Goal: Navigation & Orientation: Find specific page/section

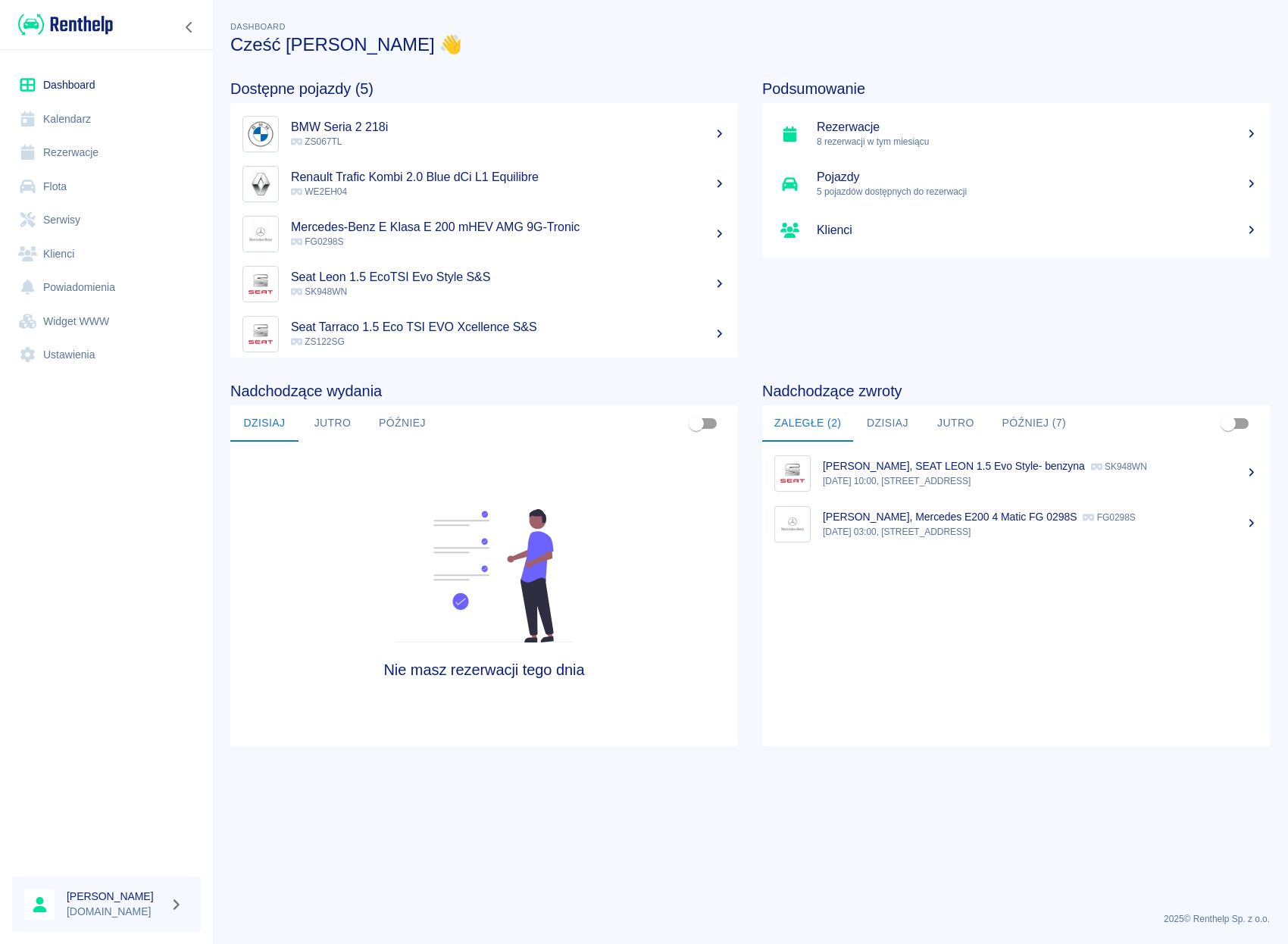
click at [1021, 416] on button "Później (7)" at bounding box center [1033, 424] width 89 height 36
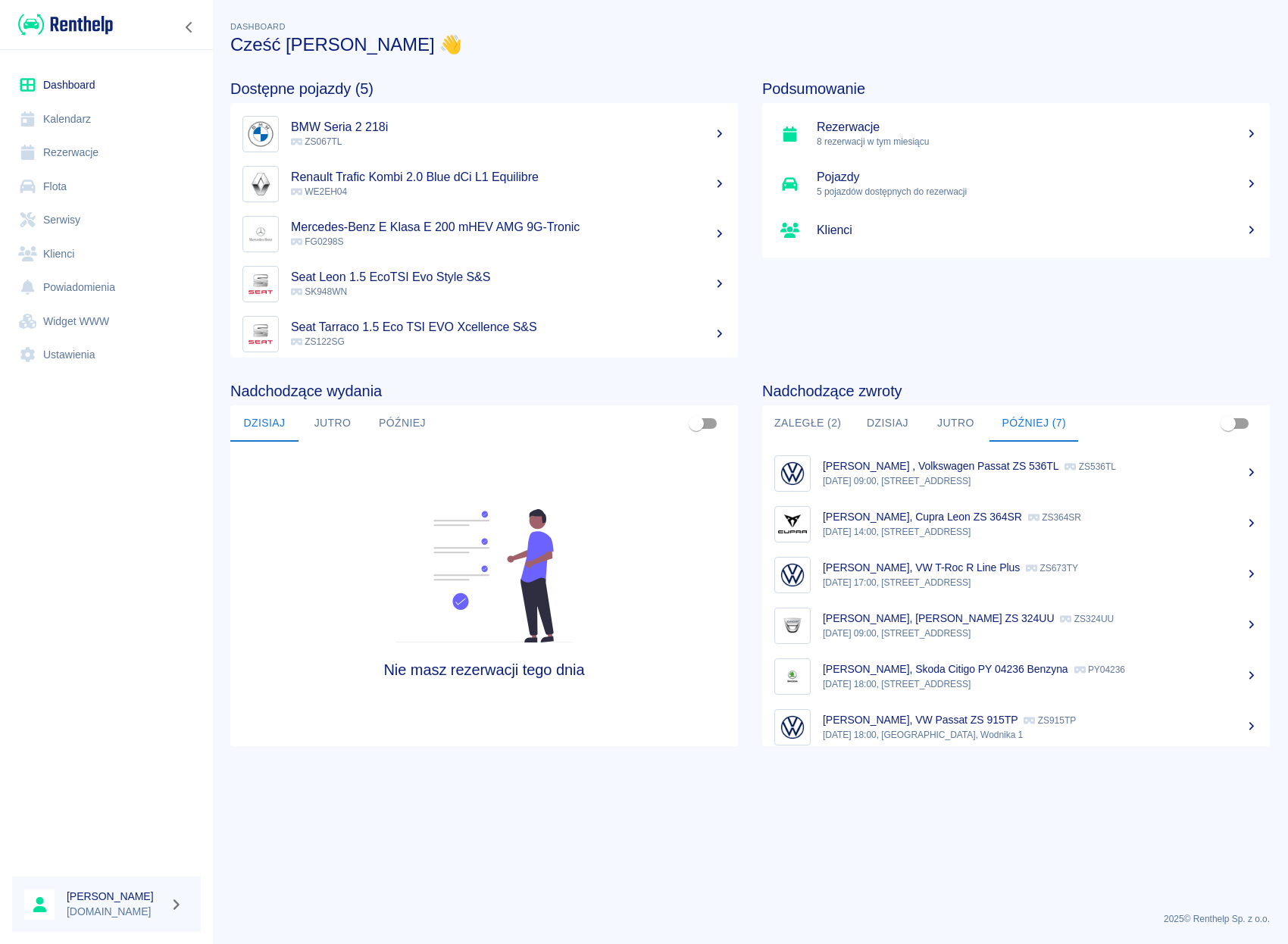
click at [56, 188] on link "Flota" at bounding box center [106, 187] width 189 height 34
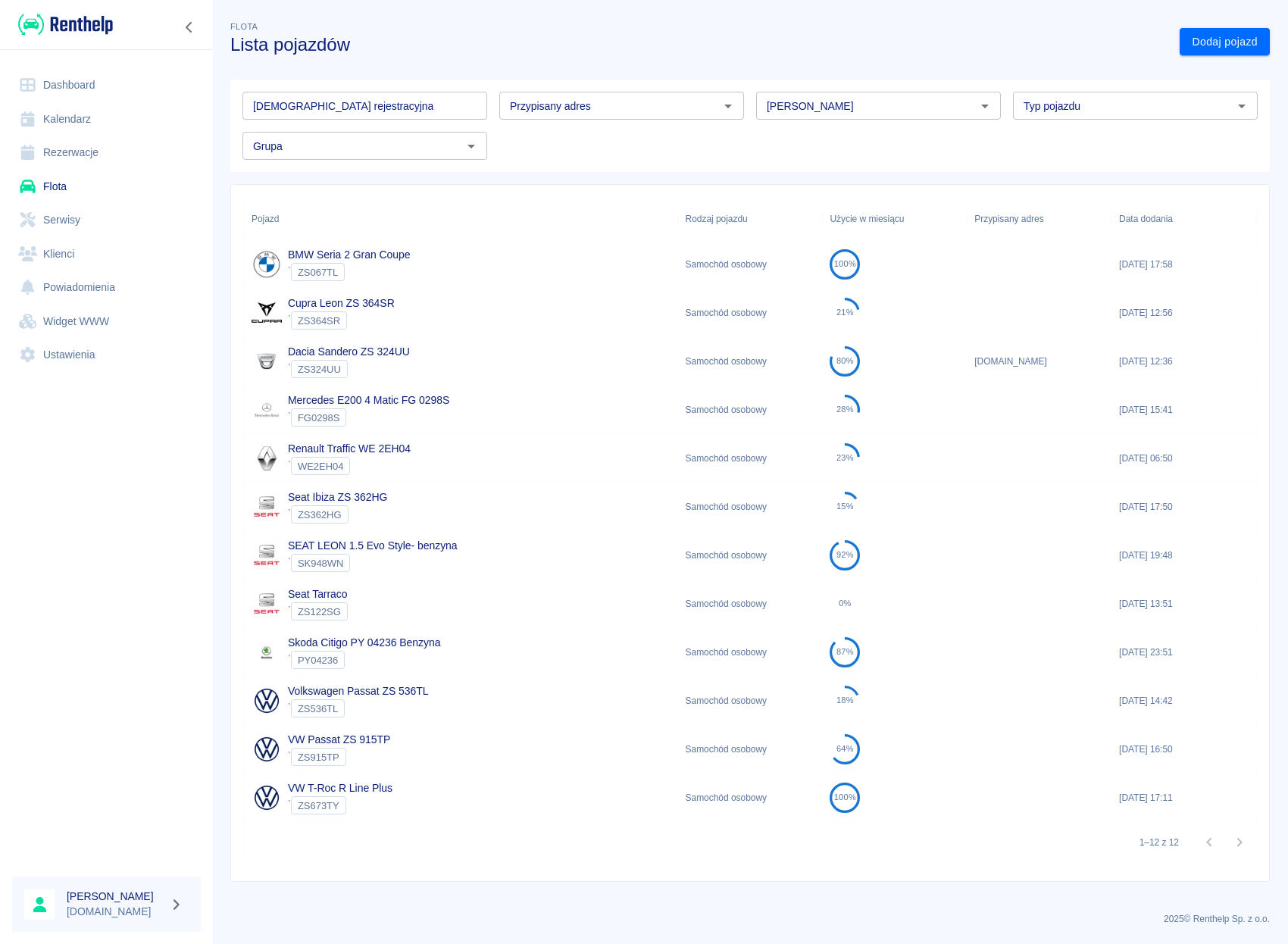
click at [411, 268] on div "BMW Seria 2 Gran Coupe ` ZS067TL" at bounding box center [461, 264] width 434 height 49
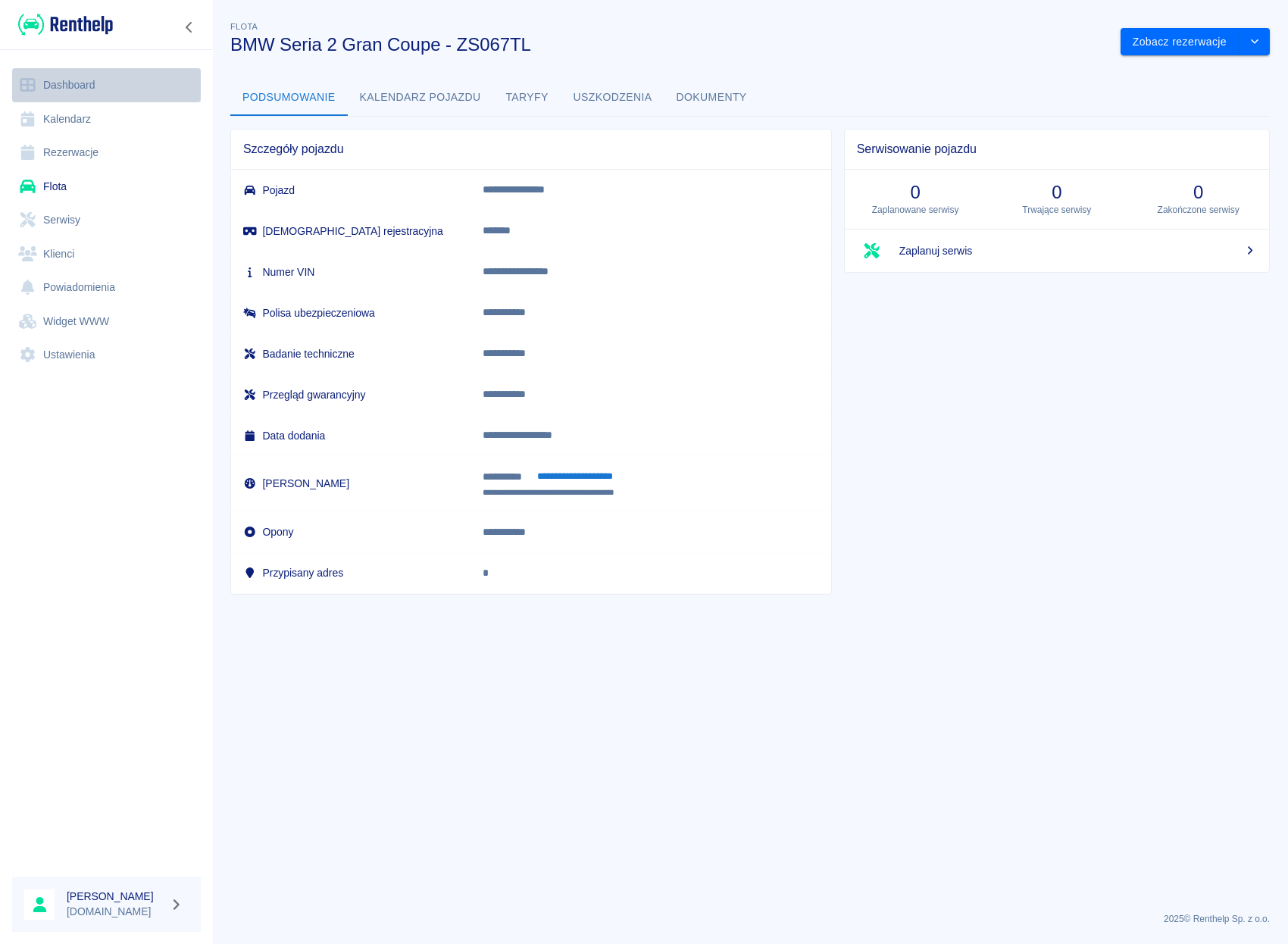
click at [93, 71] on link "Dashboard" at bounding box center [106, 85] width 189 height 34
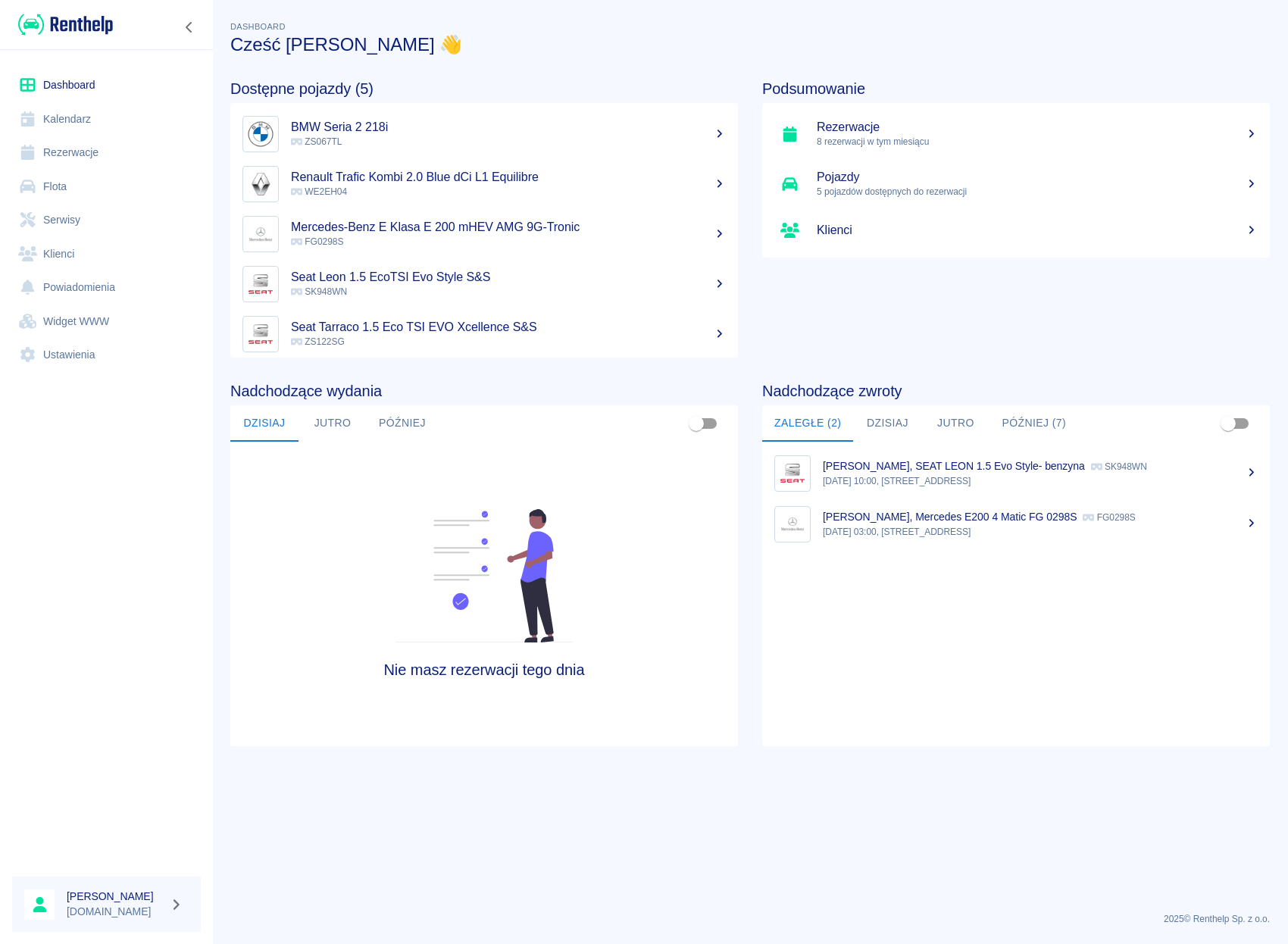
click at [63, 188] on link "Flota" at bounding box center [106, 187] width 189 height 34
